Goal: Task Accomplishment & Management: Manage account settings

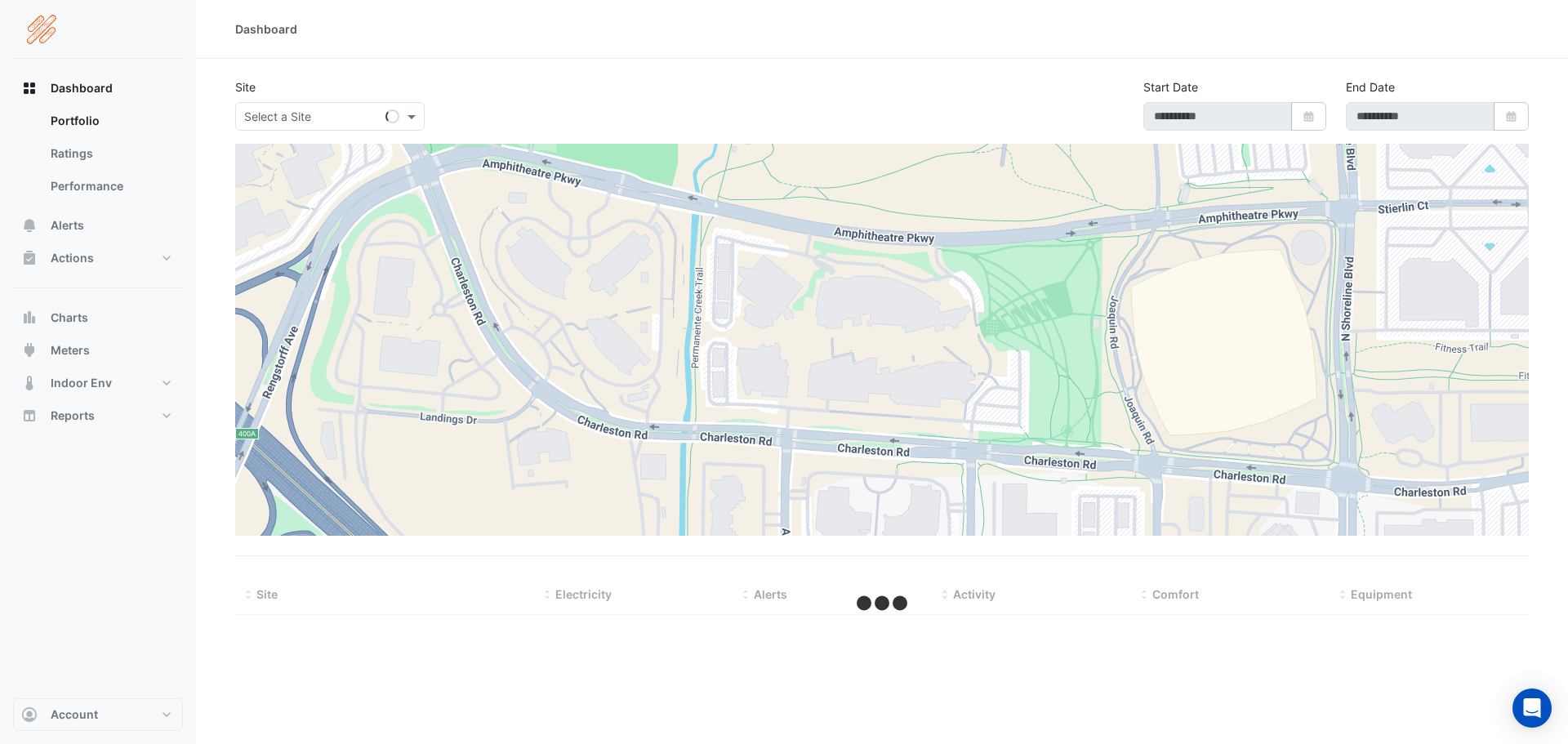
type input "**********"
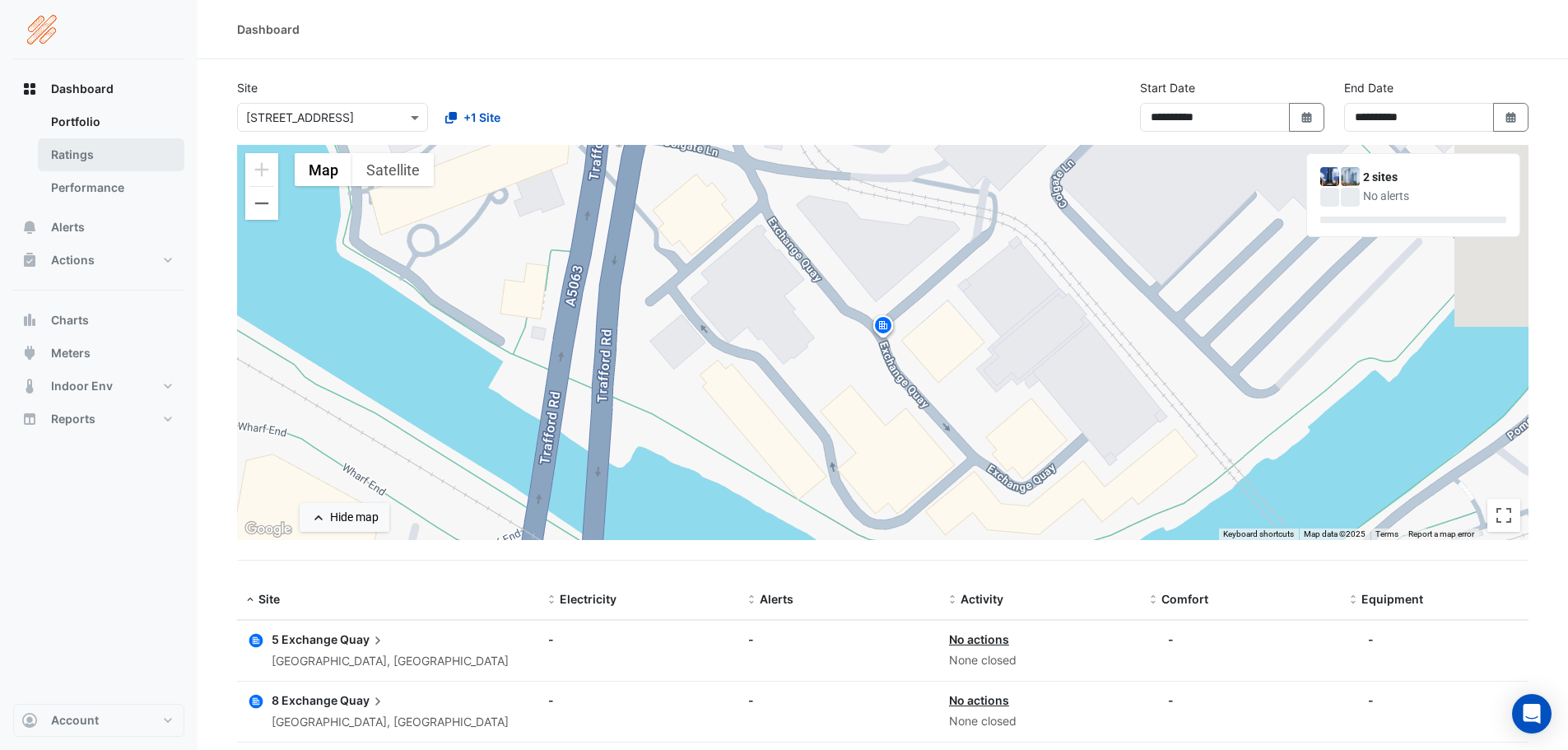
click at [72, 158] on link "Ratings" at bounding box center [112, 155] width 147 height 32
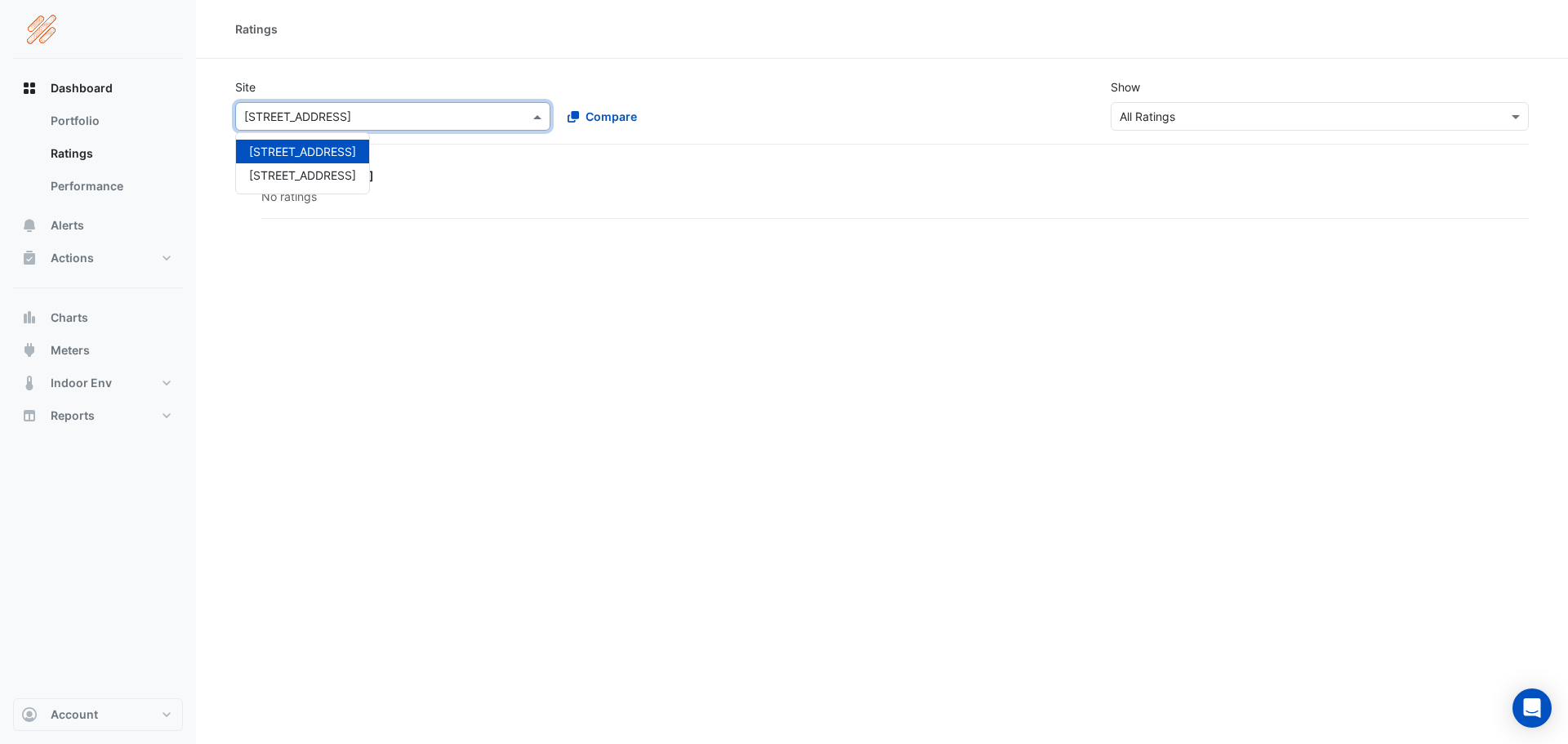
click at [322, 116] on input "text" at bounding box center [376, 117] width 264 height 17
click at [532, 114] on span at bounding box center [540, 116] width 21 height 17
click at [252, 172] on span "8 Exchange Quay" at bounding box center [302, 175] width 107 height 14
click at [293, 168] on div "8 Exchange Quay" at bounding box center [895, 176] width 1268 height 17
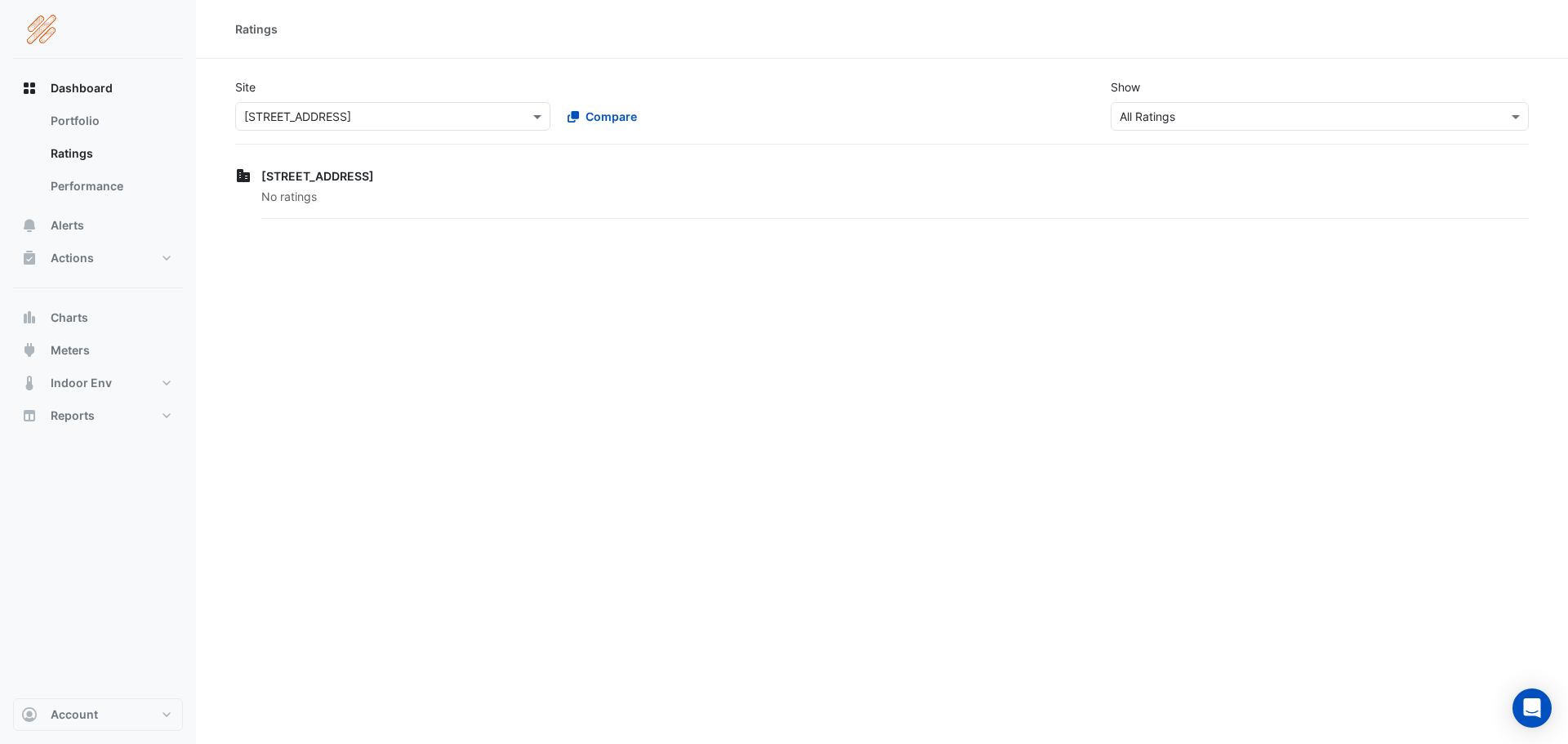
click at [300, 189] on span "No ratings" at bounding box center [289, 196] width 56 height 14
click at [73, 181] on link "Performance" at bounding box center [111, 186] width 146 height 32
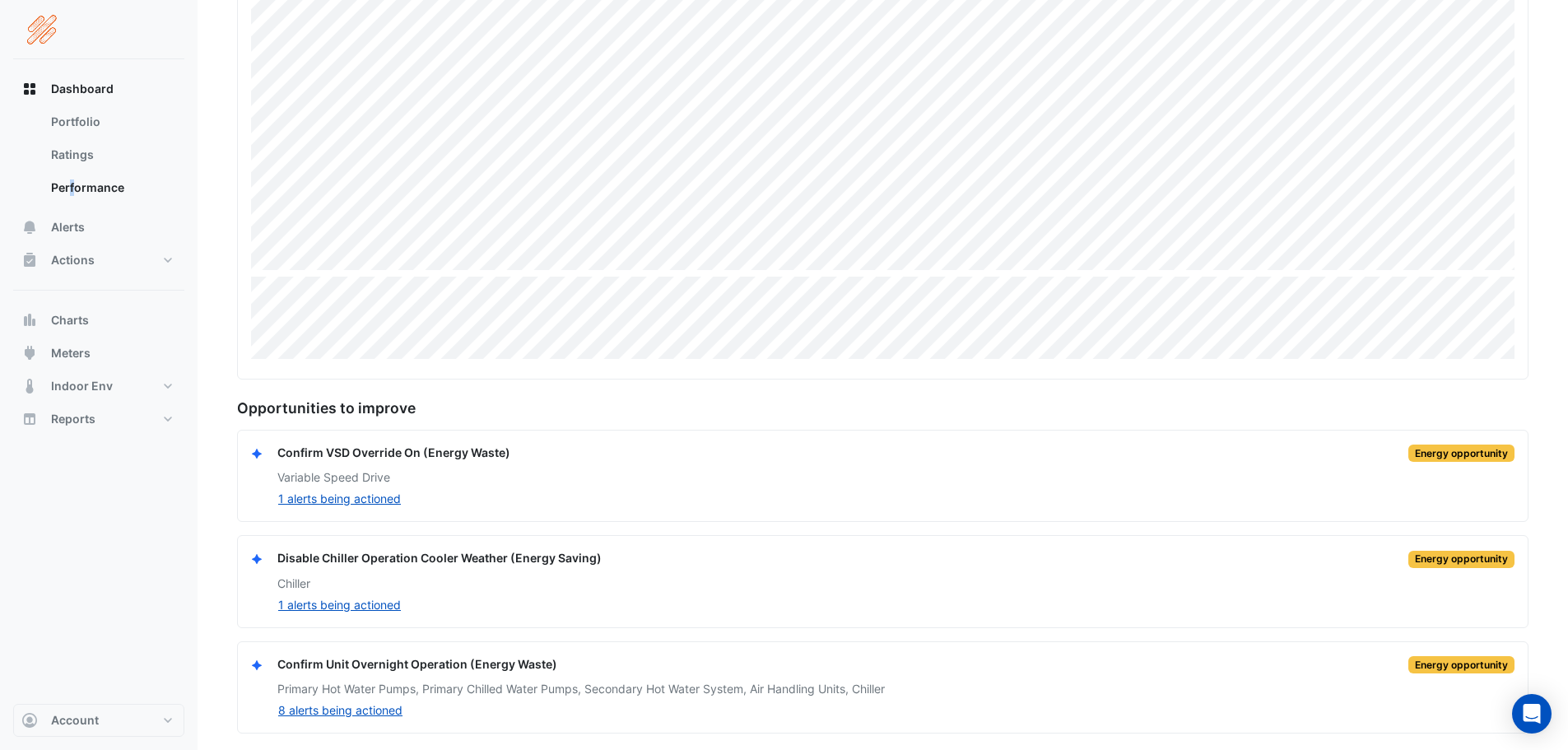
scroll to position [381, 0]
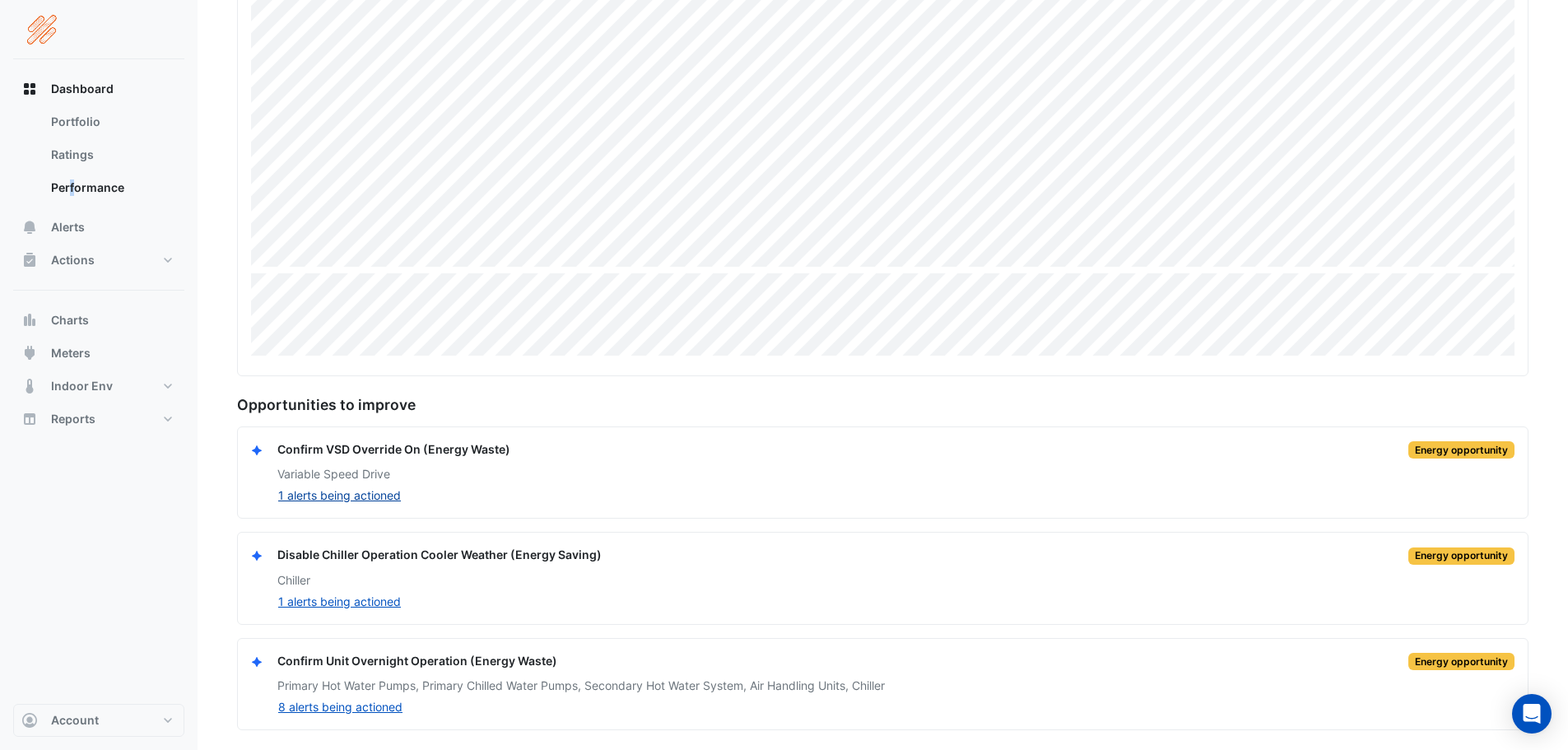
click at [387, 490] on button "1 alerts being actioned" at bounding box center [340, 495] width 124 height 19
click at [328, 497] on button "1 alerts being actioned" at bounding box center [340, 495] width 124 height 19
click at [363, 600] on button "1 alerts being actioned" at bounding box center [340, 601] width 124 height 19
drag, startPoint x: 363, startPoint y: 600, endPoint x: 904, endPoint y: 410, distance: 573.4
click at [901, 411] on div "Opportunities to improve Confirm VSD Override On (Energy Waste) Energy opportun…" at bounding box center [882, 563] width 1291 height 335
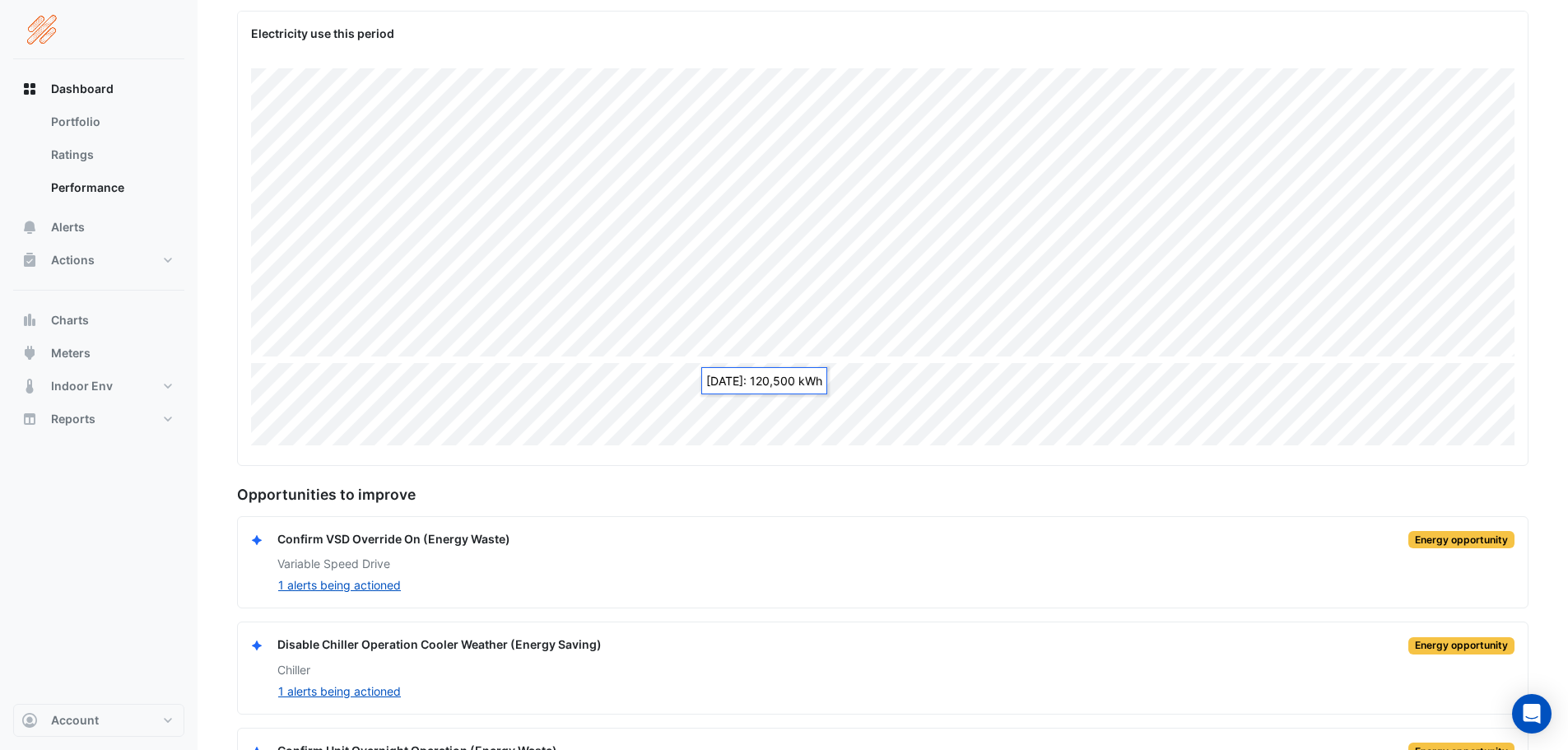
scroll to position [0, 0]
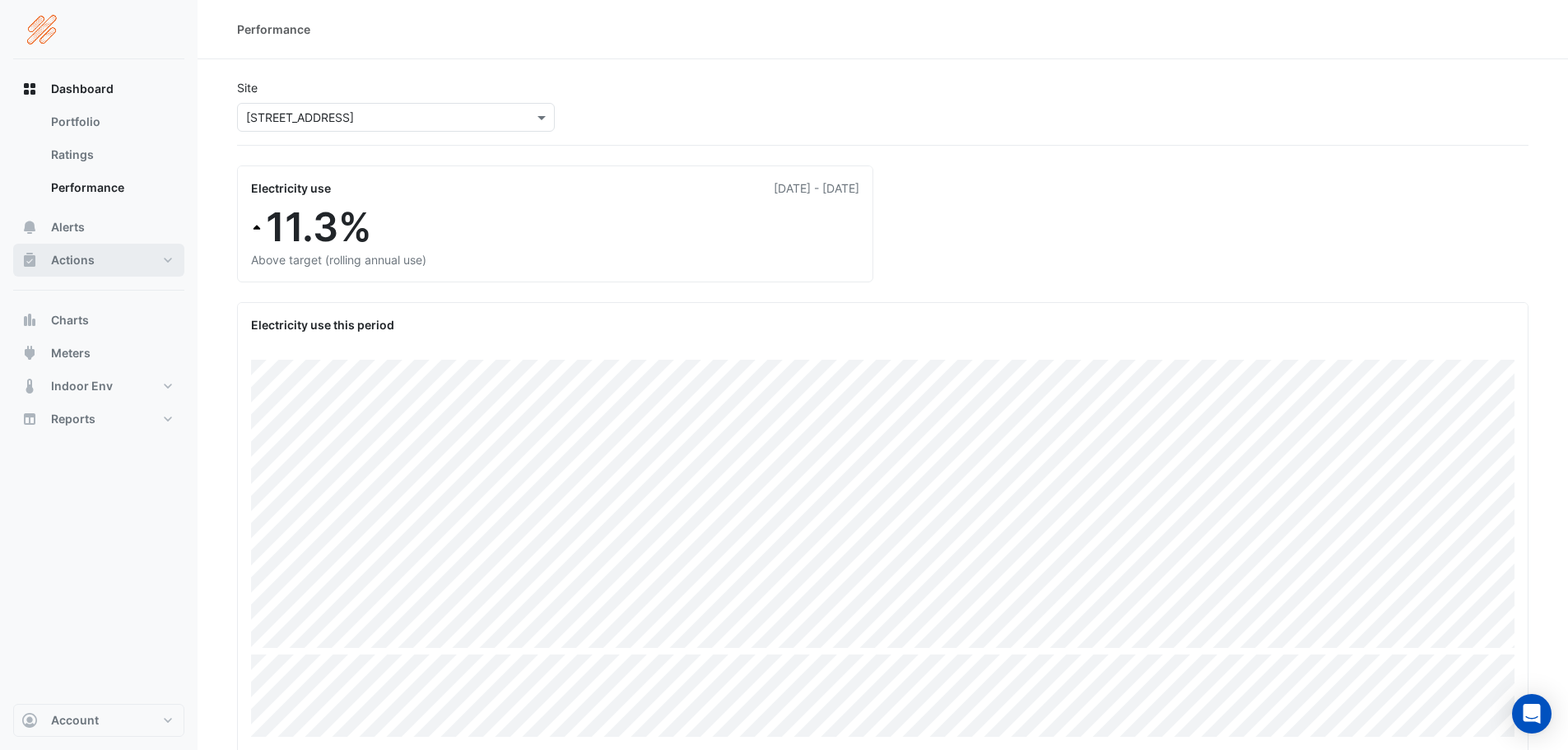
click at [73, 267] on span "Actions" at bounding box center [73, 260] width 44 height 16
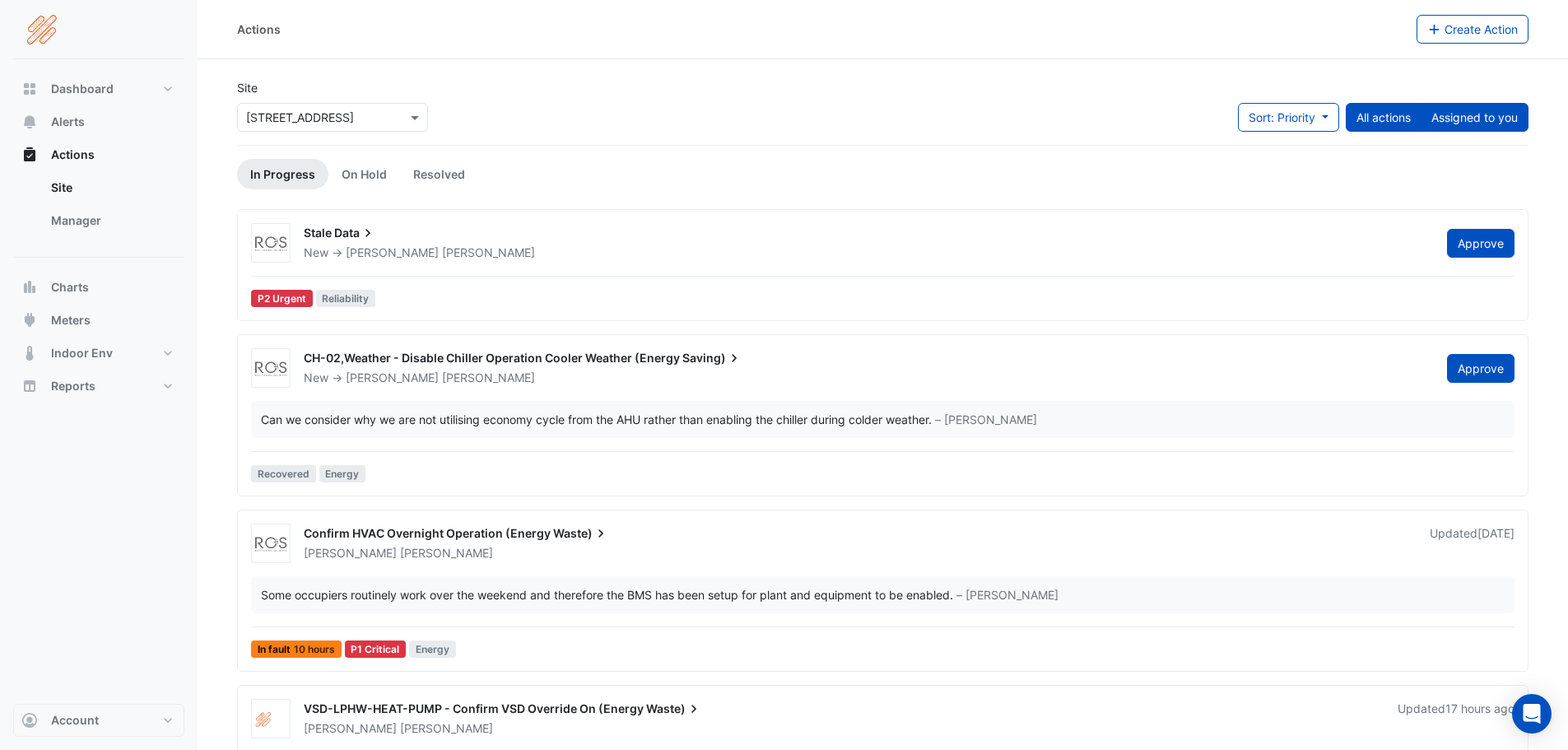
click at [1493, 105] on button "Assigned to you" at bounding box center [1474, 117] width 108 height 29
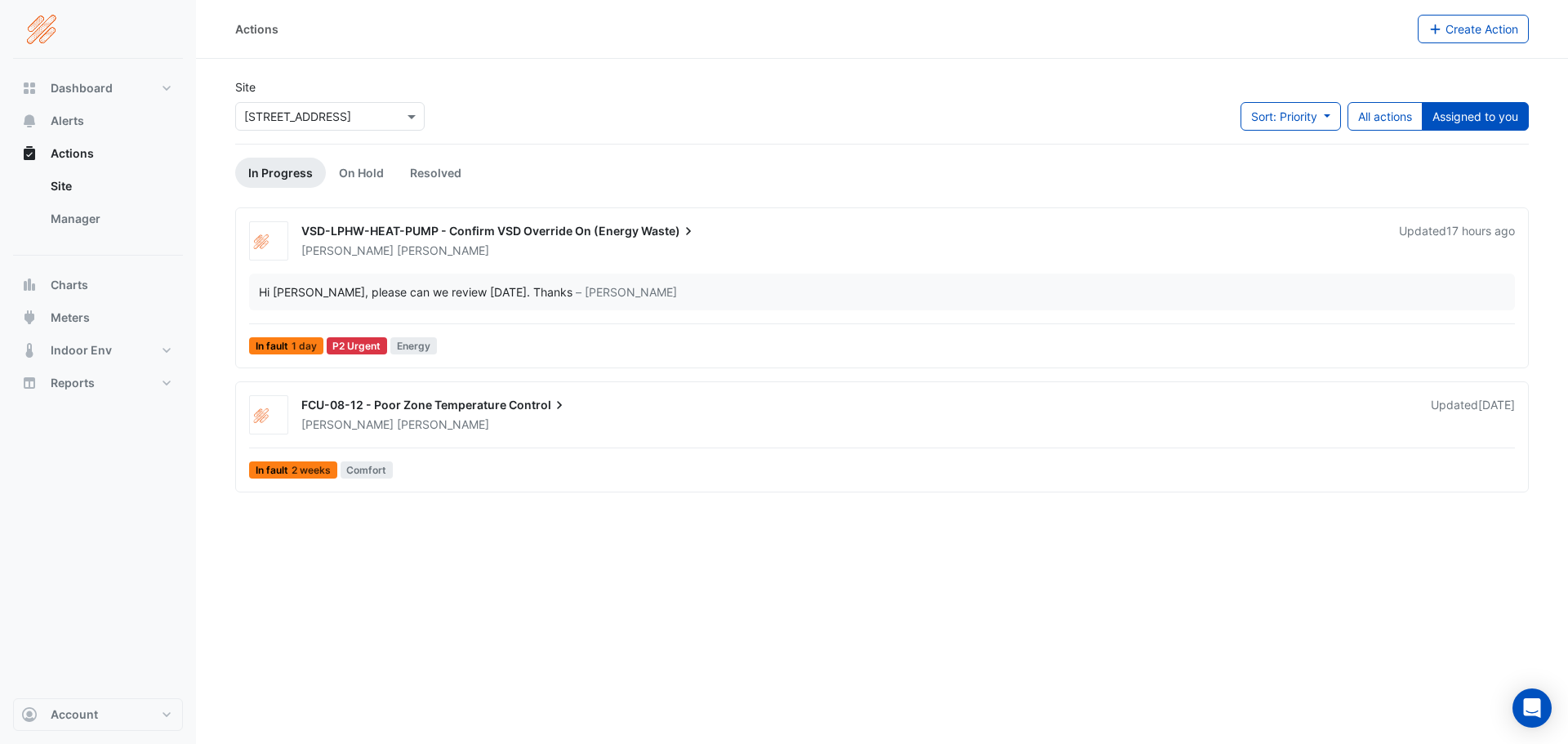
click at [409, 342] on span "Energy" at bounding box center [413, 345] width 46 height 17
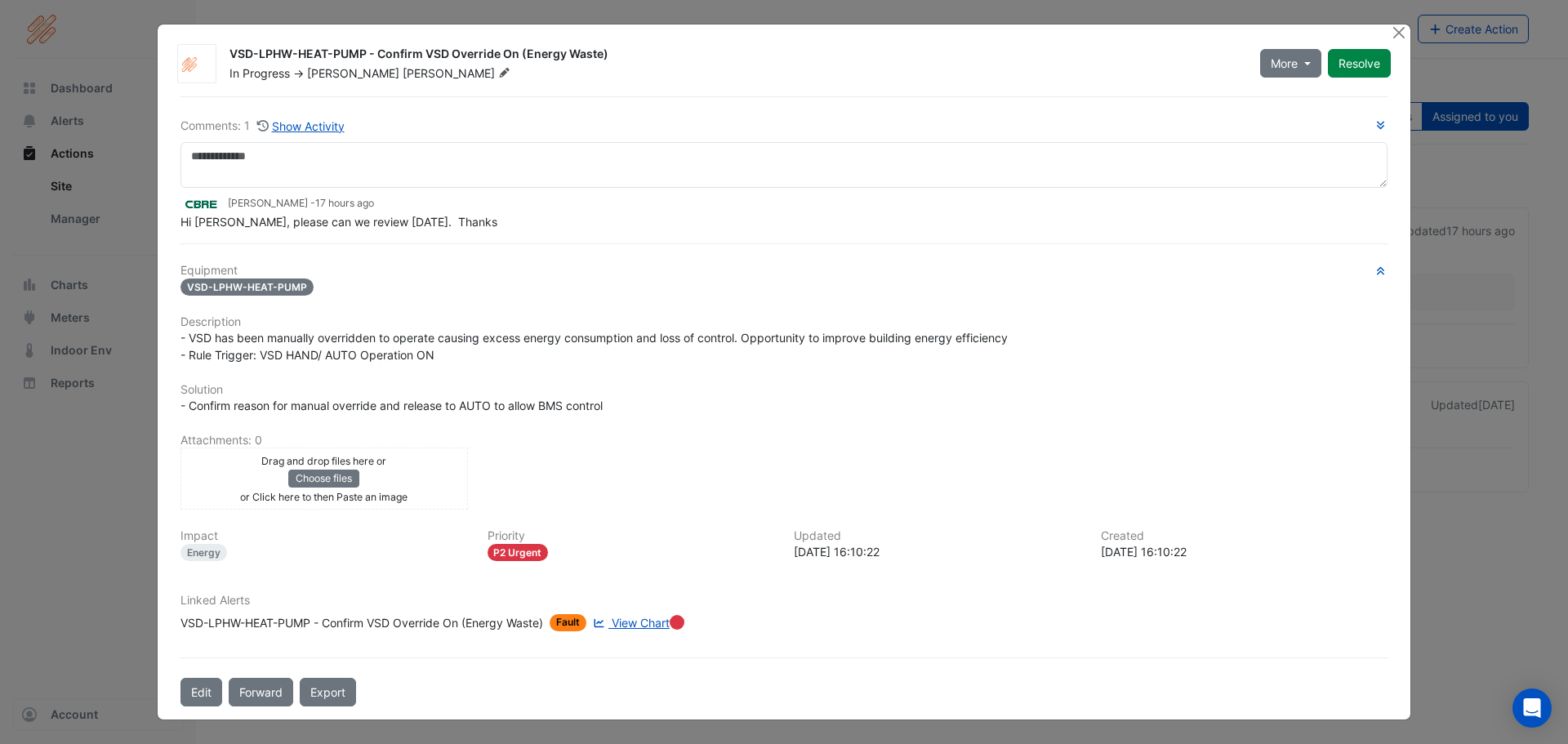
click at [1406, 26] on div at bounding box center [1400, 34] width 21 height 19
click at [1399, 25] on button "Close" at bounding box center [1399, 33] width 17 height 17
